Goal: Task Accomplishment & Management: Manage account settings

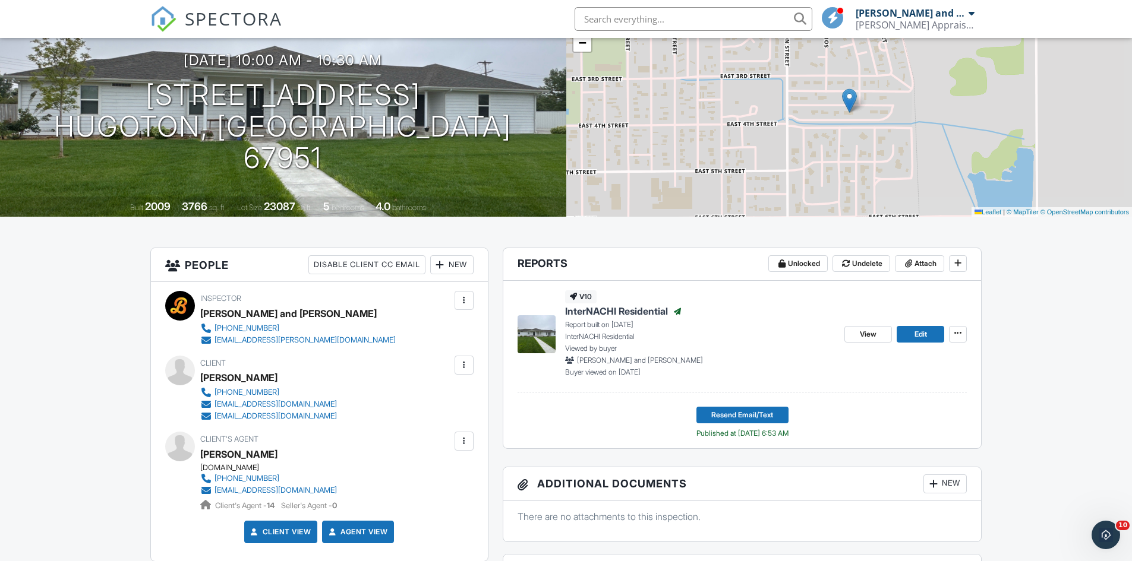
click at [452, 260] on div "New" at bounding box center [451, 264] width 43 height 19
click at [466, 303] on li "Client" at bounding box center [494, 301] width 117 height 30
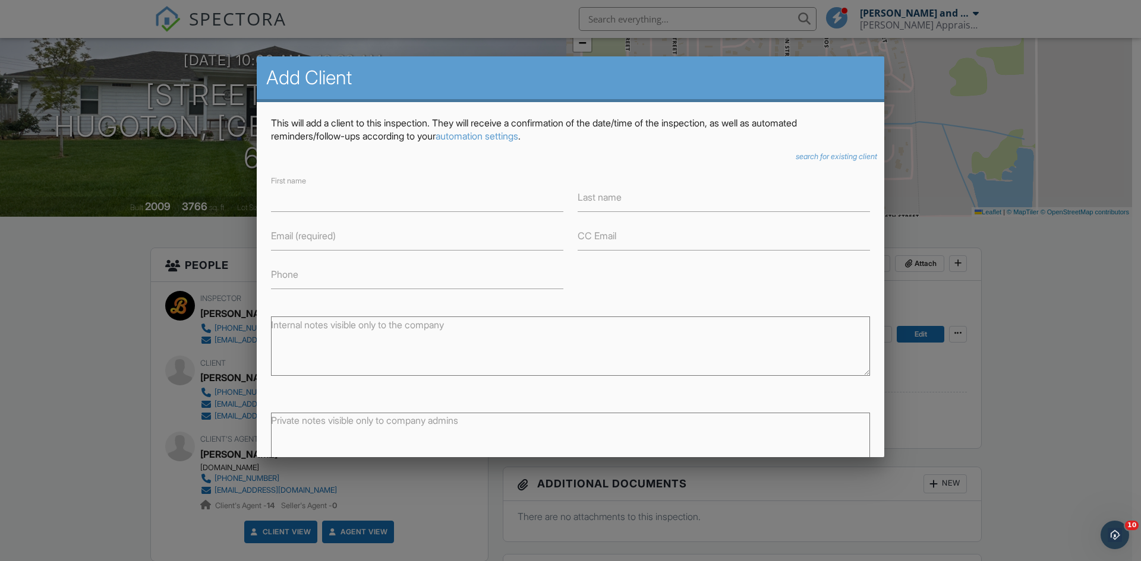
click at [1073, 363] on div at bounding box center [570, 292] width 1141 height 702
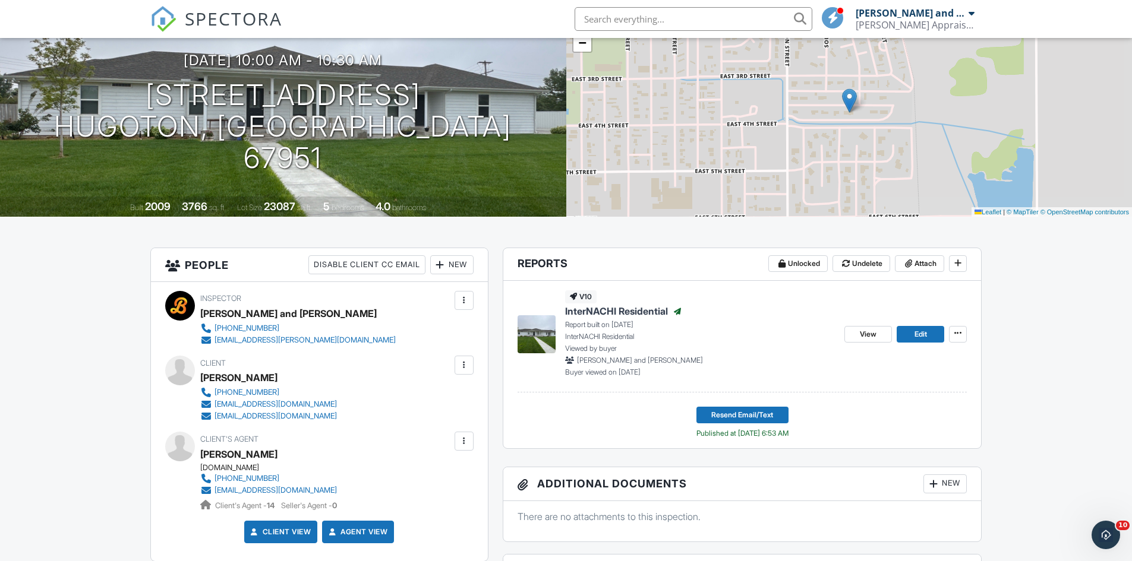
click at [447, 272] on div "New" at bounding box center [451, 264] width 43 height 19
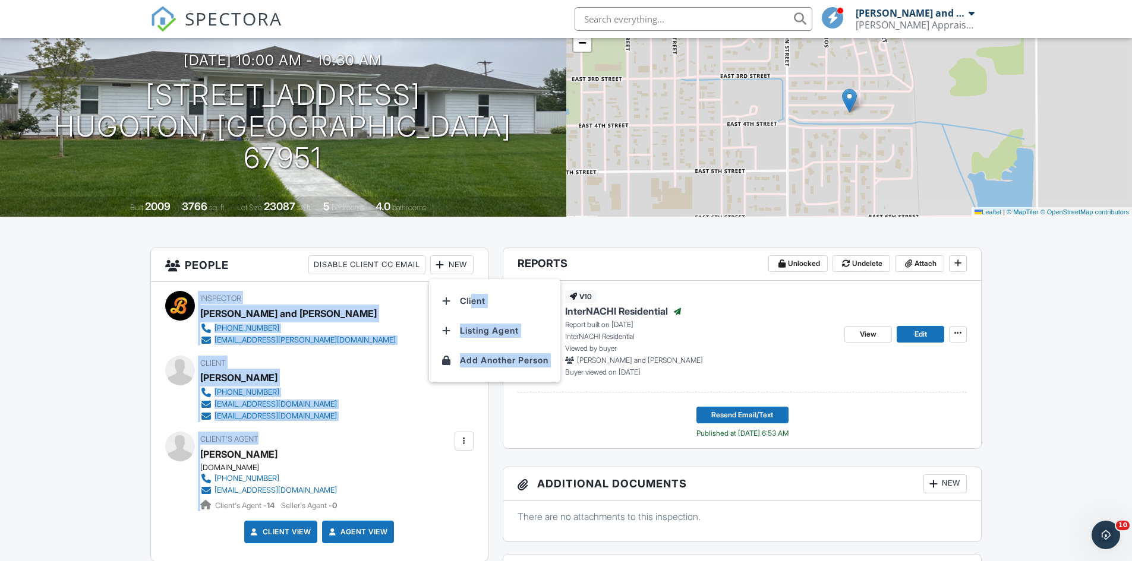
drag, startPoint x: 470, startPoint y: 299, endPoint x: 367, endPoint y: 434, distance: 169.9
click at [361, 437] on div "People Disable Client CC Email New Client Listing Agent Add Another Person Insp…" at bounding box center [319, 405] width 338 height 314
click at [385, 431] on div "Inspector Brandon and Dena Barr 620-765-0455 bd-barr@ksappraiser.net Make Invis…" at bounding box center [319, 421] width 337 height 279
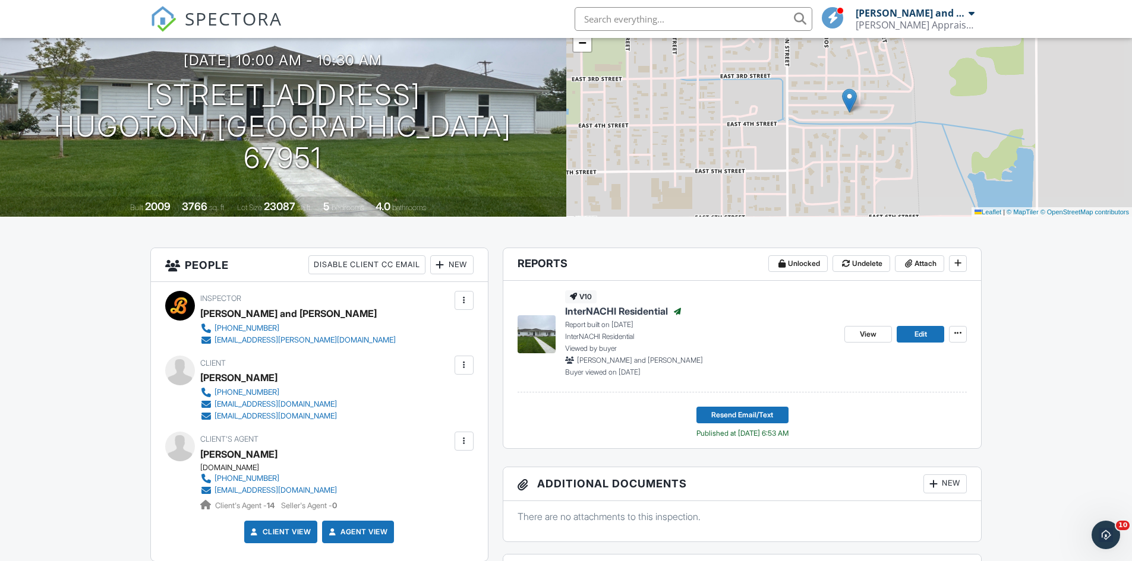
click at [463, 445] on div at bounding box center [464, 442] width 12 height 12
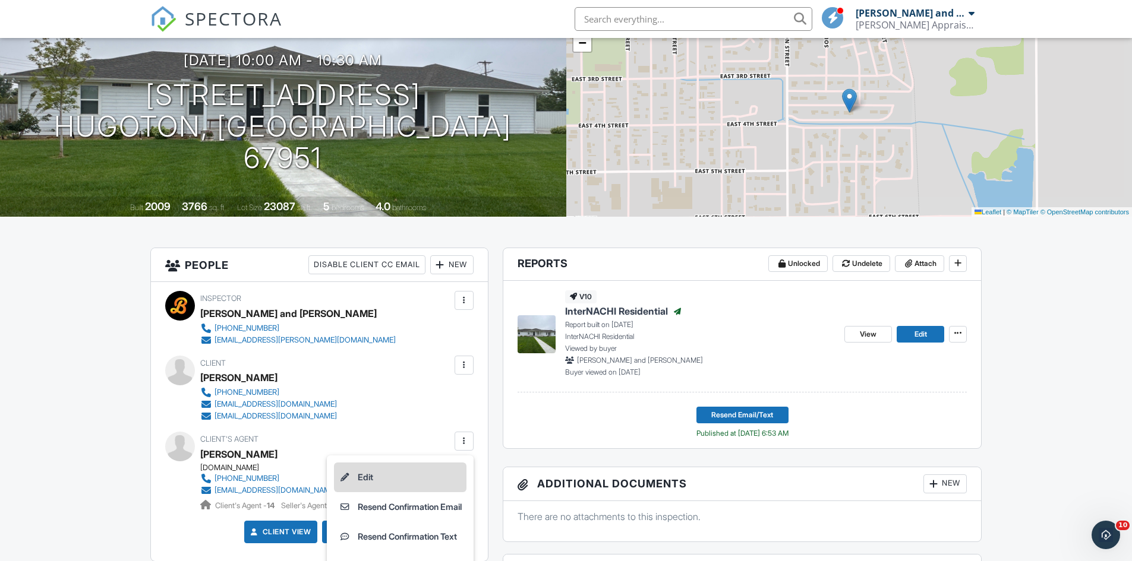
click at [418, 471] on li "Edit" at bounding box center [400, 478] width 132 height 30
